Goal: Task Accomplishment & Management: Complete application form

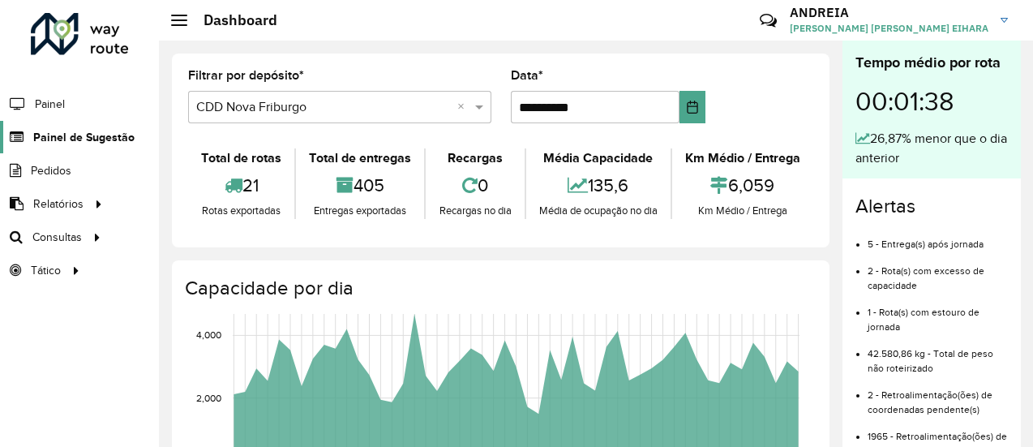
click at [45, 148] on link "Painel de Sugestão" at bounding box center [67, 137] width 135 height 32
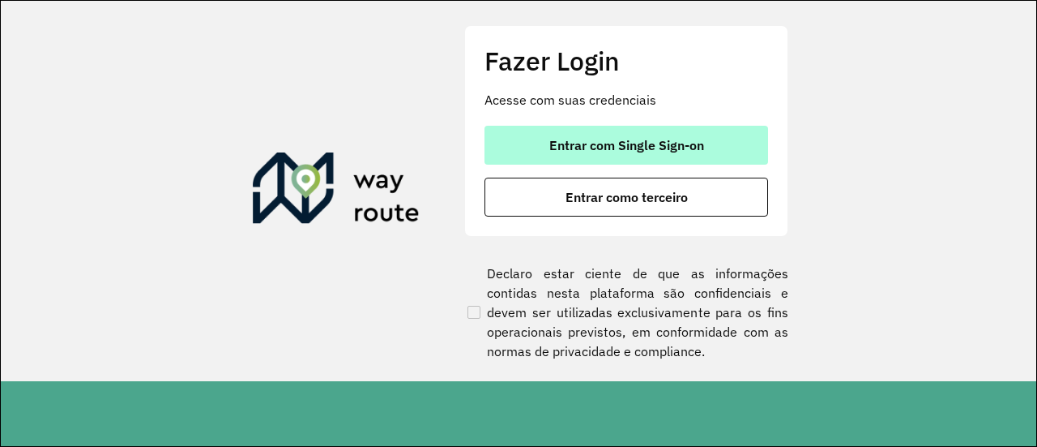
click at [603, 126] on button "Entrar com Single Sign-on" at bounding box center [627, 145] width 284 height 39
click at [600, 142] on span "Entrar com Single Sign-on" at bounding box center [627, 145] width 155 height 13
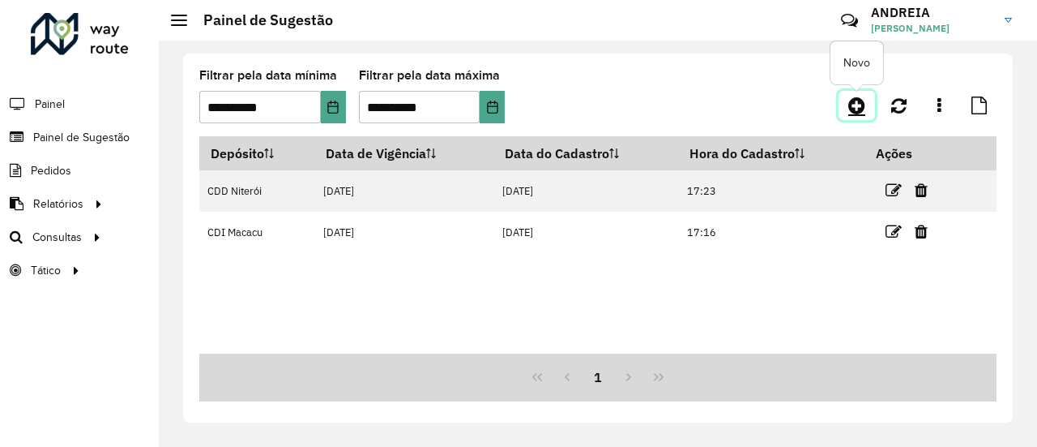
click at [866, 103] on icon at bounding box center [857, 105] width 17 height 19
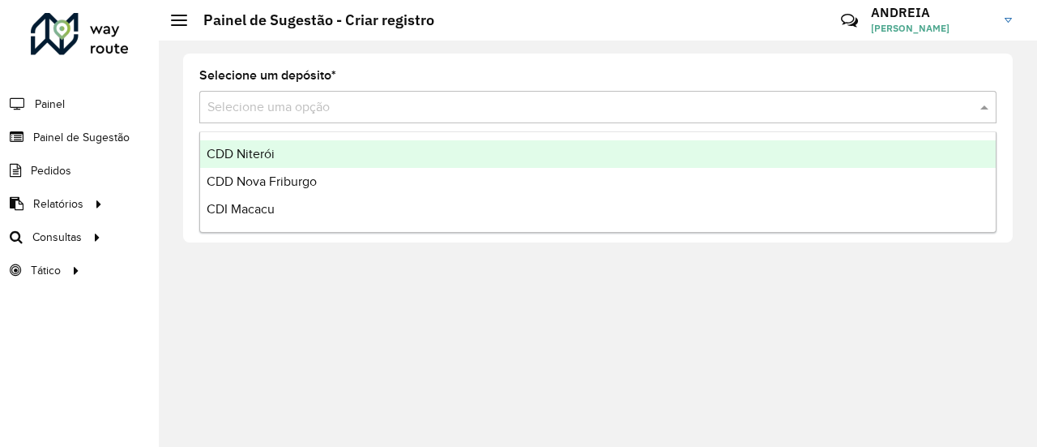
click at [519, 118] on div "Selecione uma opção" at bounding box center [598, 107] width 798 height 32
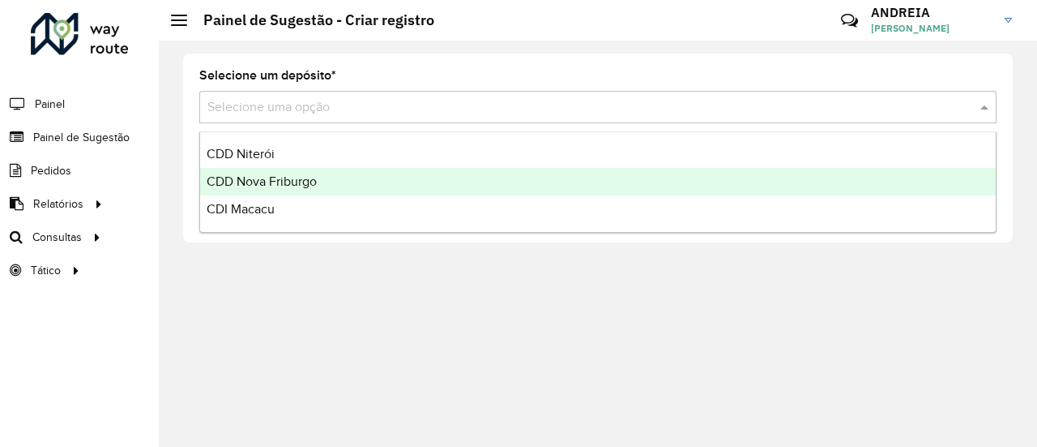
click at [291, 184] on span "CDD Nova Friburgo" at bounding box center [262, 181] width 110 height 14
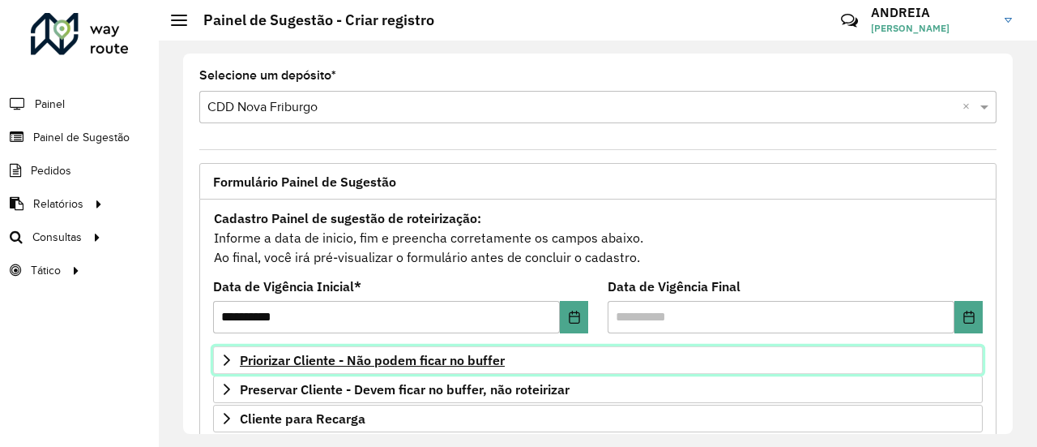
click at [371, 356] on span "Priorizar Cliente - Não podem ficar no buffer" at bounding box center [372, 359] width 265 height 13
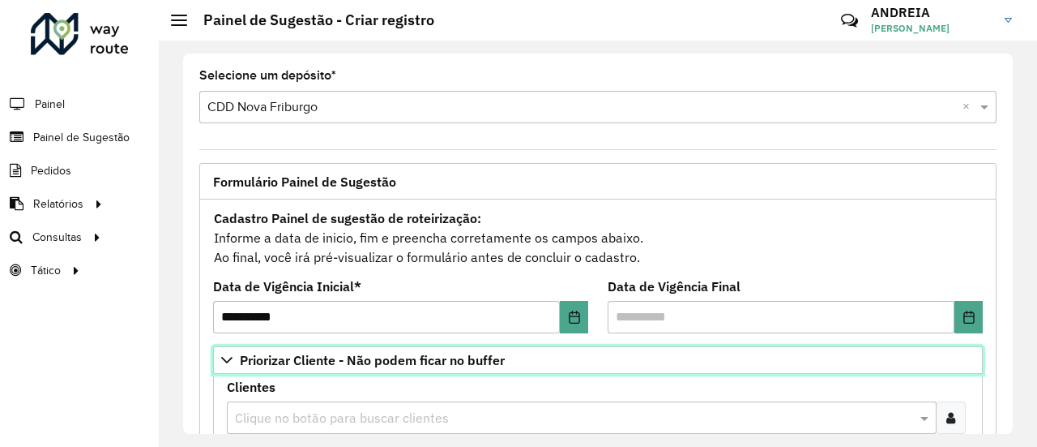
scroll to position [162, 0]
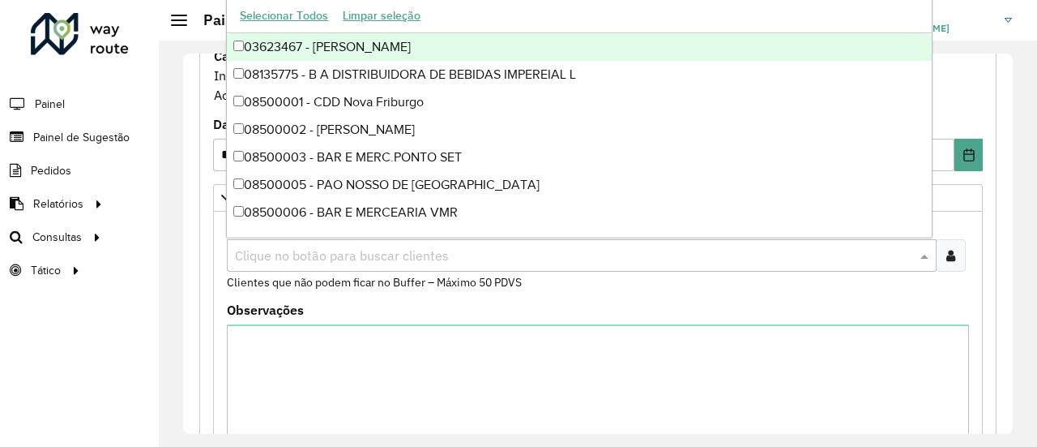
click at [324, 236] on body "**********" at bounding box center [518, 223] width 1037 height 447
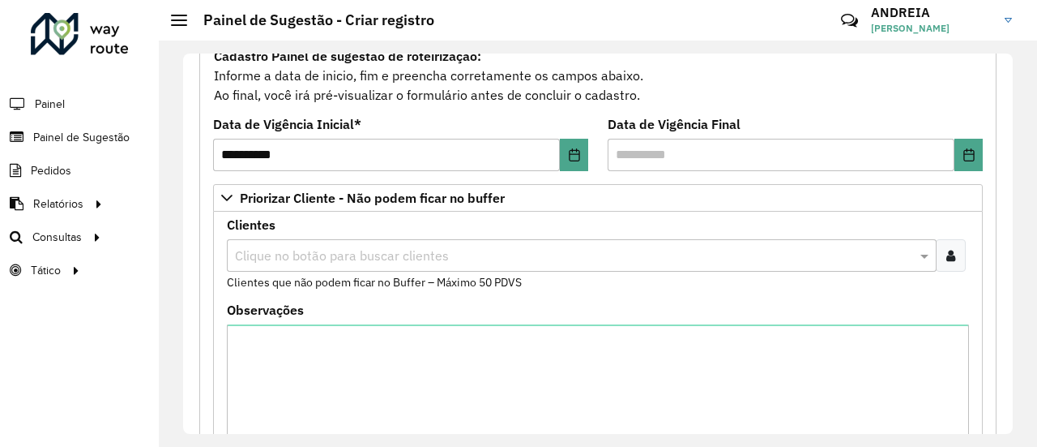
click at [319, 246] on input "text" at bounding box center [574, 255] width 686 height 19
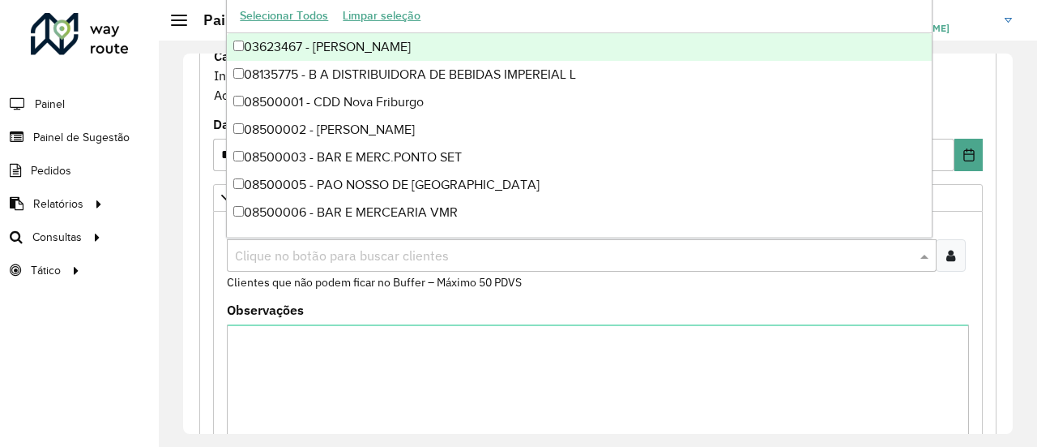
paste input "****"
type input "****"
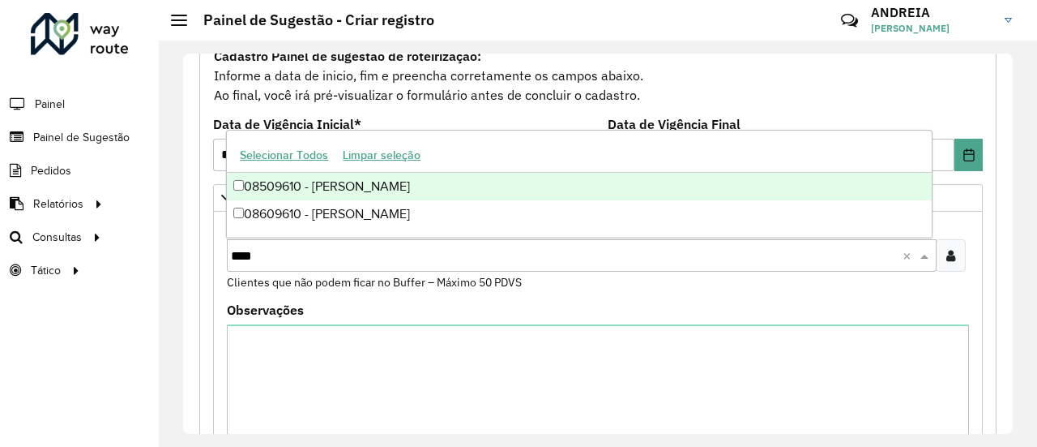
click at [327, 186] on div "08509610 - [PERSON_NAME]" at bounding box center [579, 187] width 704 height 28
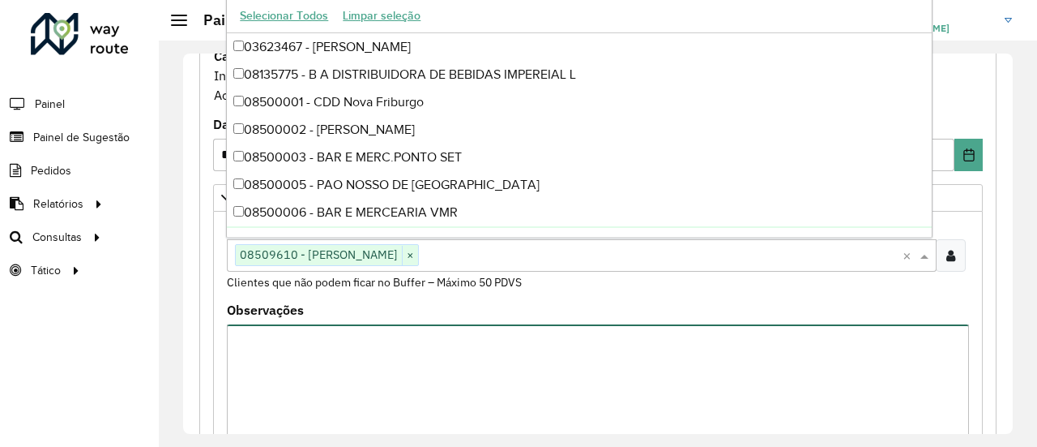
click at [319, 348] on textarea "Observações" at bounding box center [598, 392] width 742 height 137
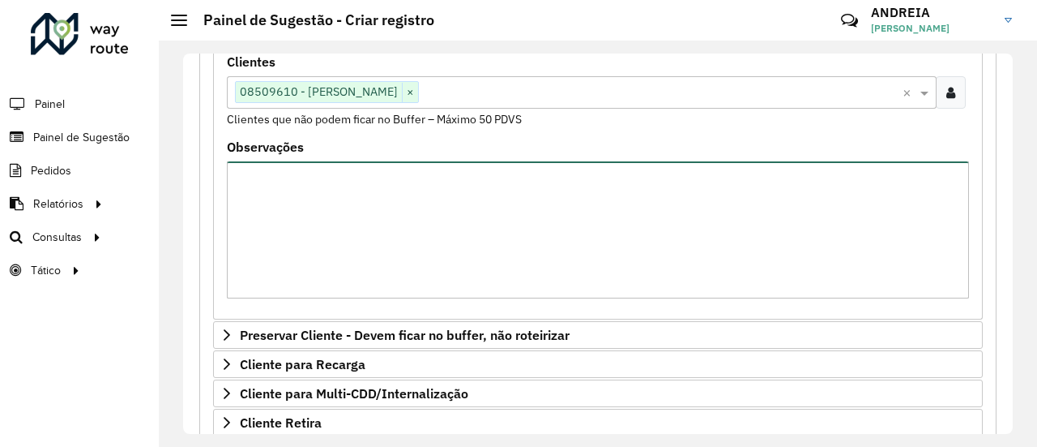
scroll to position [622, 0]
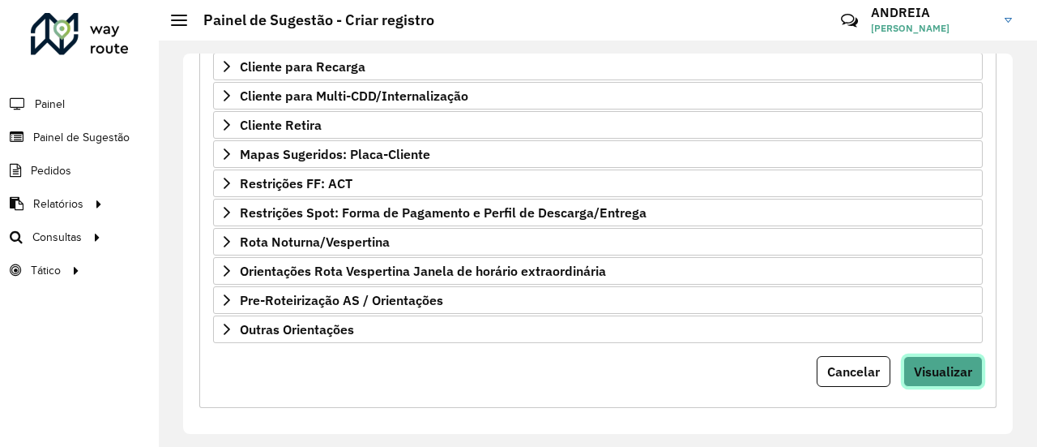
click at [918, 363] on span "Visualizar" at bounding box center [943, 371] width 58 height 16
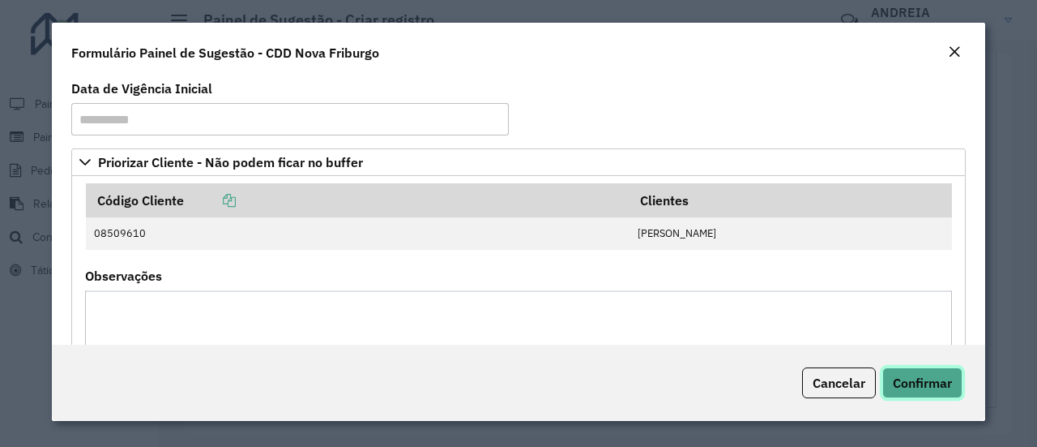
click at [921, 370] on button "Confirmar" at bounding box center [923, 382] width 80 height 31
